Goal: Task Accomplishment & Management: Use online tool/utility

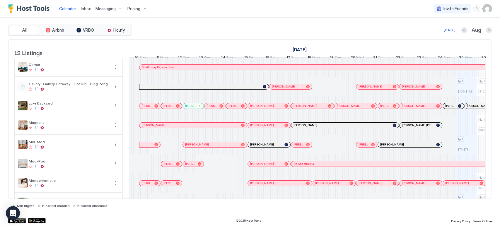
scroll to position [0, 326]
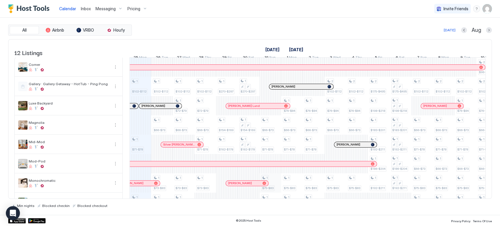
click at [268, 193] on div "1 $102-$112 1 $71-$78 1 $100-$110 1 $87-$96 1 $92-$101 1 $101-$110 1 $102-$112 …" at bounding box center [411, 174] width 1215 height 232
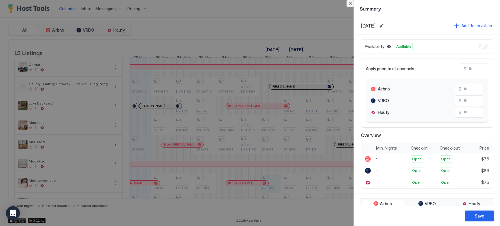
click at [347, 4] on button "Close" at bounding box center [350, 3] width 7 height 7
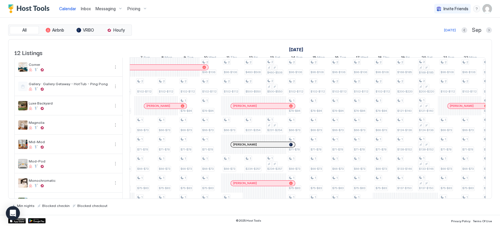
scroll to position [0, 0]
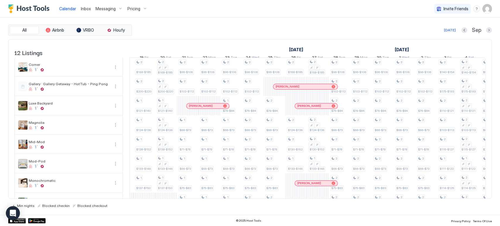
drag, startPoint x: 299, startPoint y: 192, endPoint x: 291, endPoint y: 198, distance: 9.8
click at [280, 197] on table "12 Listings [DATE] [DATE] [DATE] 30 Sat 31 Sun 1 Mon 2 Tue 3 Wed 4 Thu 5 Fri 6 …" at bounding box center [250, 165] width 472 height 251
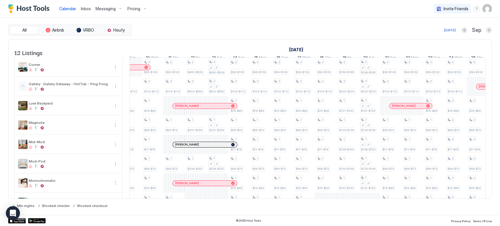
drag, startPoint x: 246, startPoint y: 199, endPoint x: 272, endPoint y: 205, distance: 26.5
click at [272, 205] on div "Min nights Blocked checkin Blocked checkout" at bounding box center [250, 203] width 484 height 9
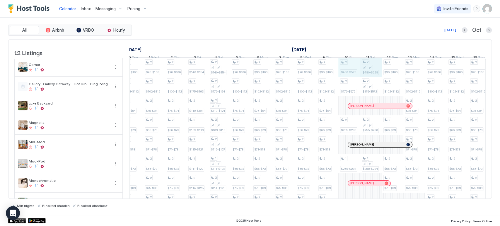
click at [367, 72] on div "1 $270-$297 1 $154-$169 1 $162-$178 1 $66-$73 1 $71-$78 1 $75-$83 1 $104-$114 1…" at bounding box center [56, 174] width 1215 height 232
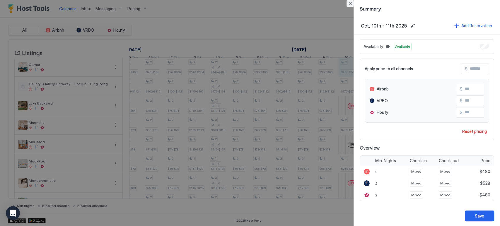
click at [352, 3] on button "Close" at bounding box center [350, 3] width 7 height 7
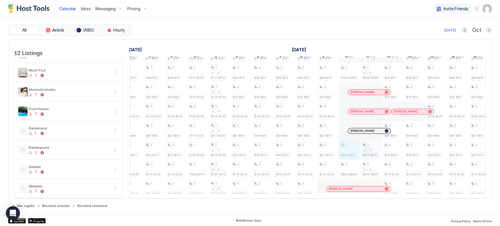
click at [368, 144] on div "1 $270-$297 1 $154-$169 1 $162-$178 1 $66-$73 1 $71-$78 1 $75-$83 1 $104-$114 1…" at bounding box center [56, 83] width 1215 height 232
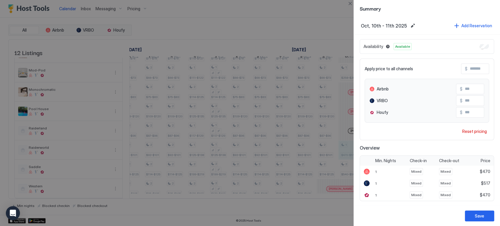
drag, startPoint x: 354, startPoint y: 8, endPoint x: 350, endPoint y: 5, distance: 4.6
click at [353, 7] on div "Summary Oct, 10th - 11th 2025 Add Reservation Availability Available Apply pric…" at bounding box center [250, 113] width 500 height 226
click at [350, 5] on button "Close" at bounding box center [350, 3] width 7 height 7
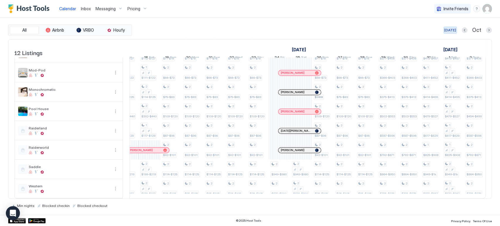
click at [453, 29] on div "[DATE]" at bounding box center [451, 30] width 12 height 5
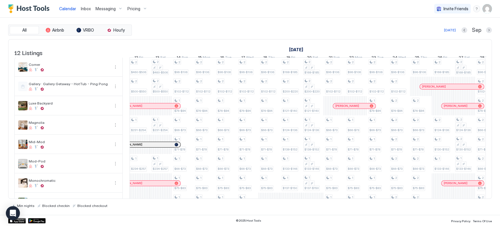
scroll to position [0, 767]
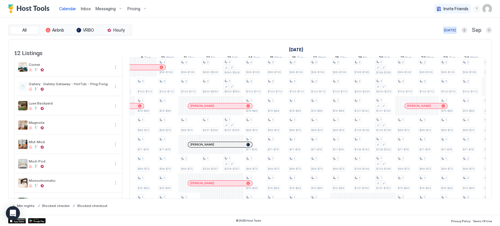
click at [450, 30] on div "[DATE]" at bounding box center [450, 30] width 12 height 5
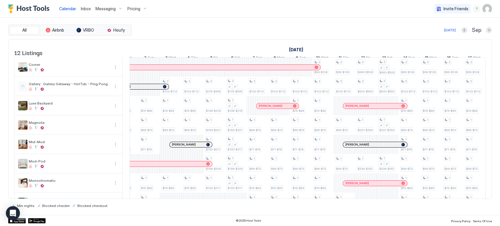
scroll to position [0, 530]
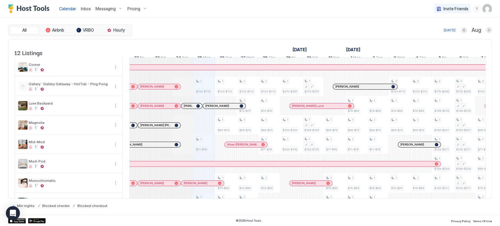
click at [246, 41] on div "[DATE] [DATE] [DATE] 10 Sun 11 Mon 12 Tue 13 Wed 14 Thu 15 Fri 16 Sat 17 Sun 18…" at bounding box center [308, 51] width 356 height 23
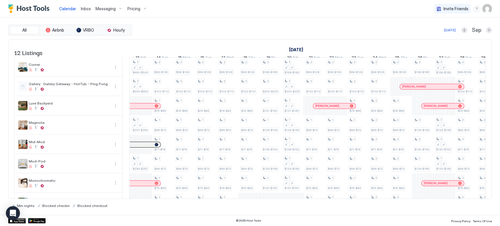
scroll to position [0, 795]
